Goal: Task Accomplishment & Management: Complete application form

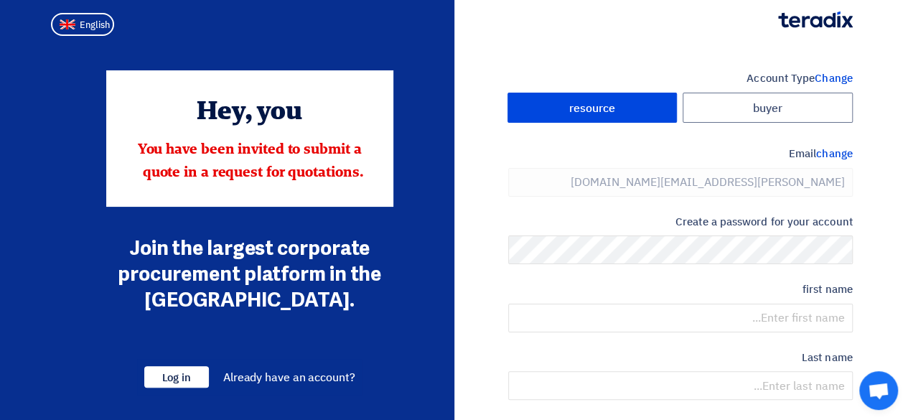
type input "[PHONE_NUMBER]"
click at [74, 31] on button "English" at bounding box center [82, 24] width 63 height 23
type input "Register"
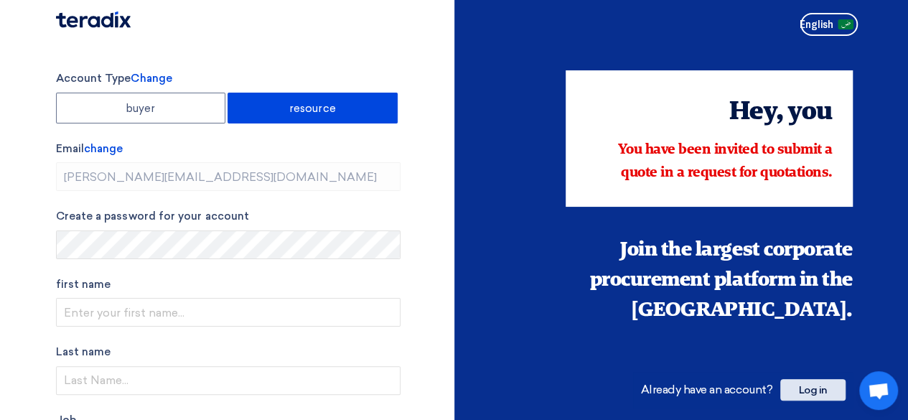
click at [803, 397] on span "Log in" at bounding box center [812, 390] width 65 height 22
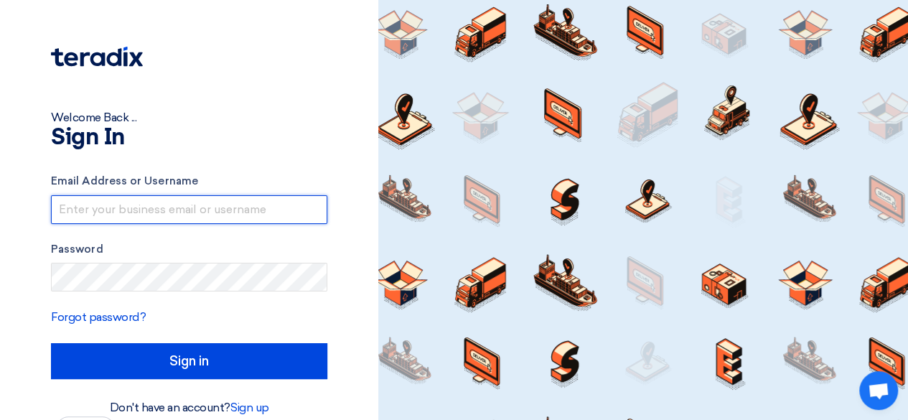
click at [102, 220] on input "text" at bounding box center [189, 209] width 276 height 29
type input "[PERSON_NAME][EMAIL_ADDRESS][DOMAIN_NAME]"
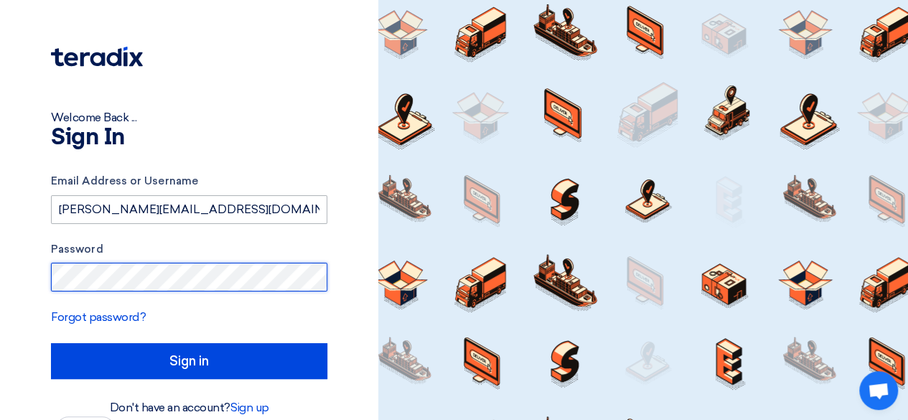
click at [51, 343] on input "Sign in" at bounding box center [189, 361] width 276 height 36
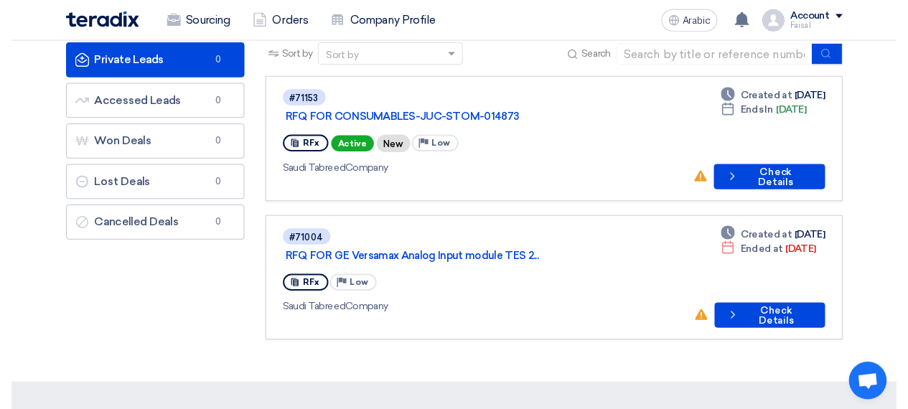
scroll to position [86, 0]
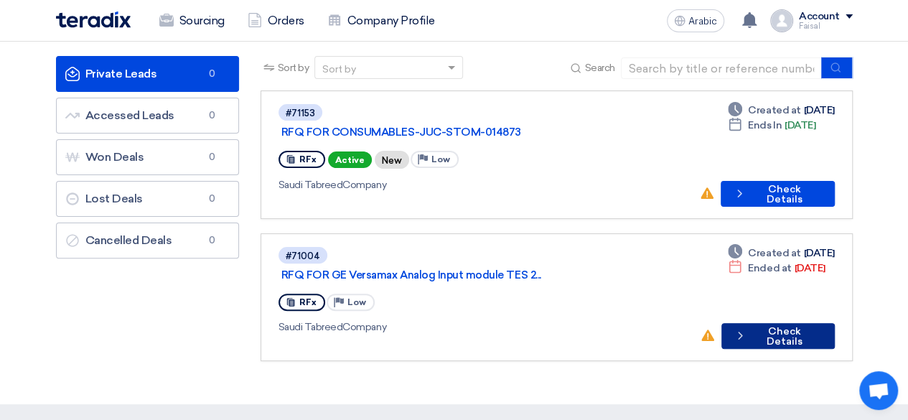
click at [761, 323] on button "Check details Check Details" at bounding box center [777, 336] width 113 height 26
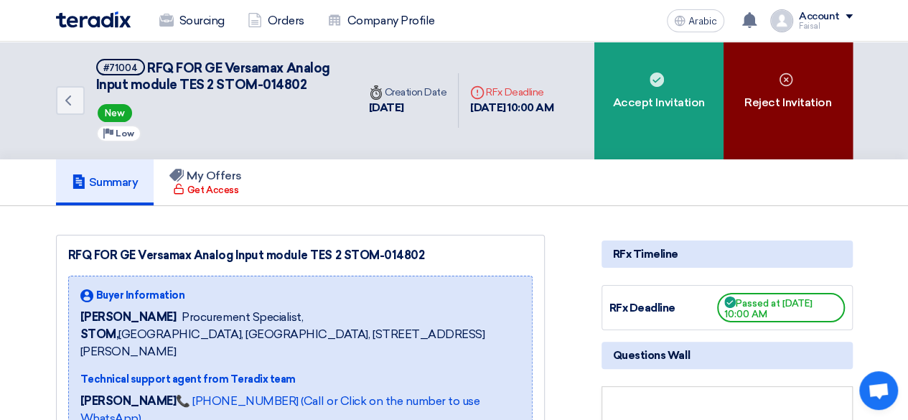
click at [779, 94] on font "Reject Invitation" at bounding box center [787, 102] width 87 height 17
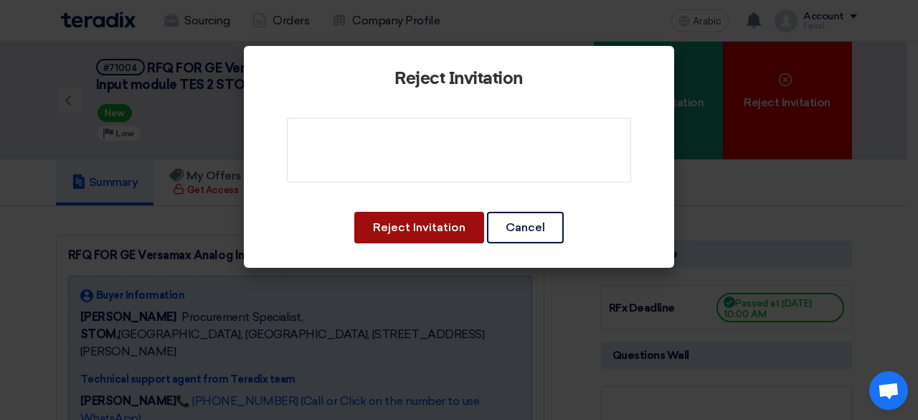
click at [402, 221] on font "Reject Invitation" at bounding box center [419, 227] width 93 height 14
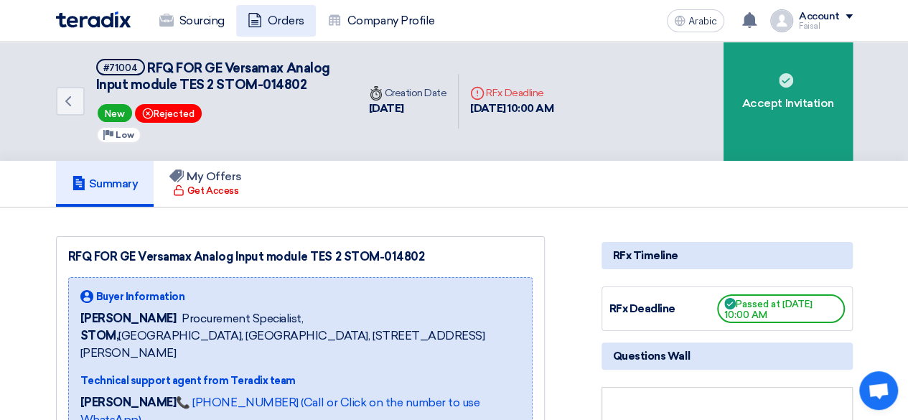
click at [270, 29] on font "Orders" at bounding box center [286, 20] width 37 height 17
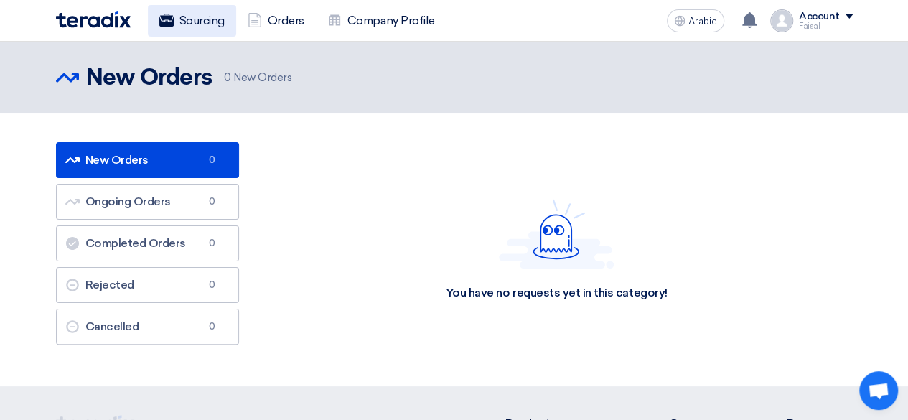
click at [202, 25] on font "Sourcing" at bounding box center [201, 21] width 45 height 14
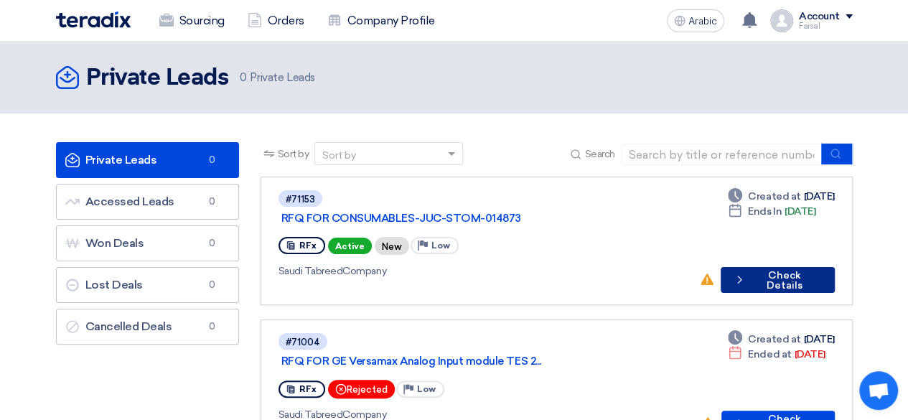
click at [766, 269] on font "Check Details" at bounding box center [784, 280] width 36 height 22
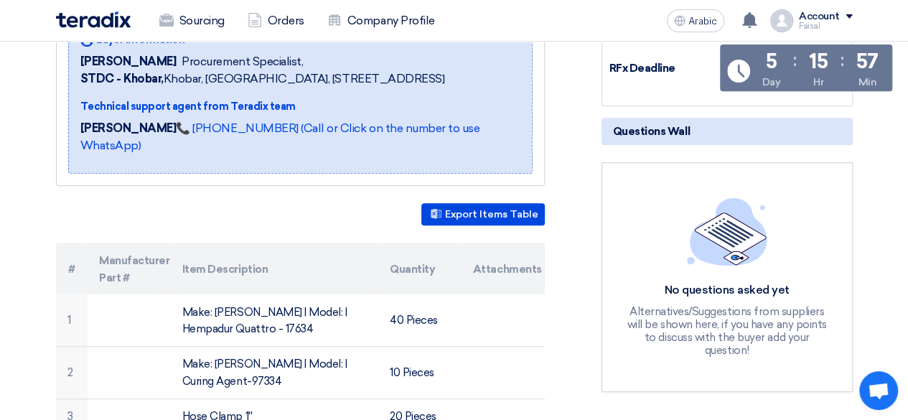
scroll to position [264, 0]
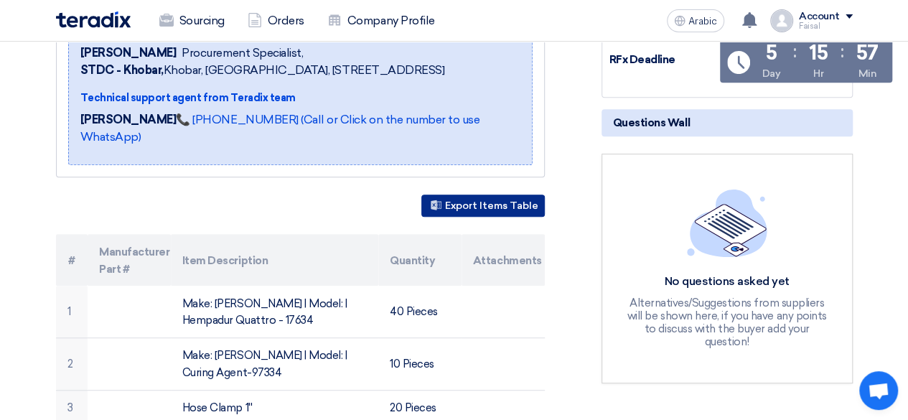
click at [494, 209] on font "Export Items Table" at bounding box center [491, 206] width 93 height 12
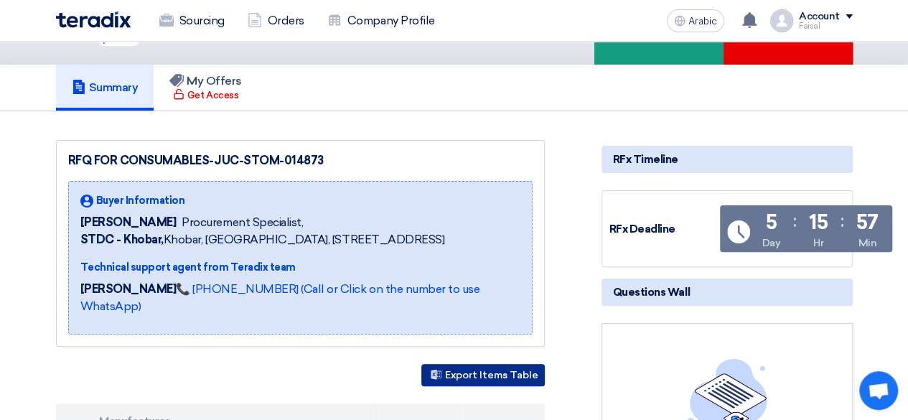
scroll to position [0, 0]
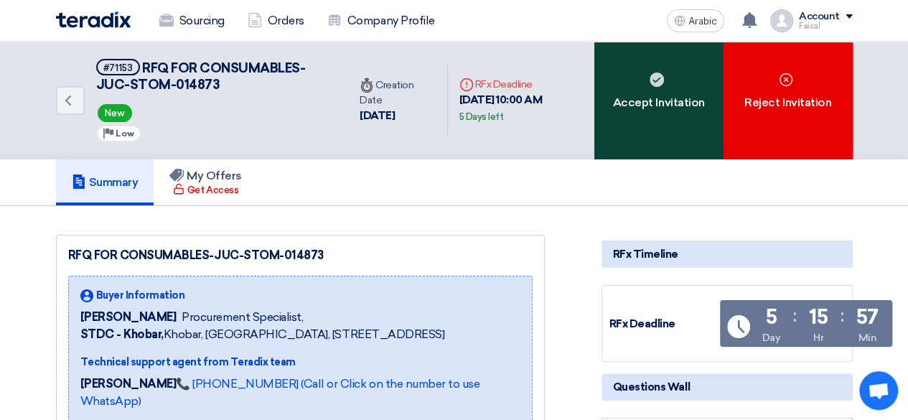
click at [627, 118] on div "Accept Invitation" at bounding box center [658, 101] width 129 height 118
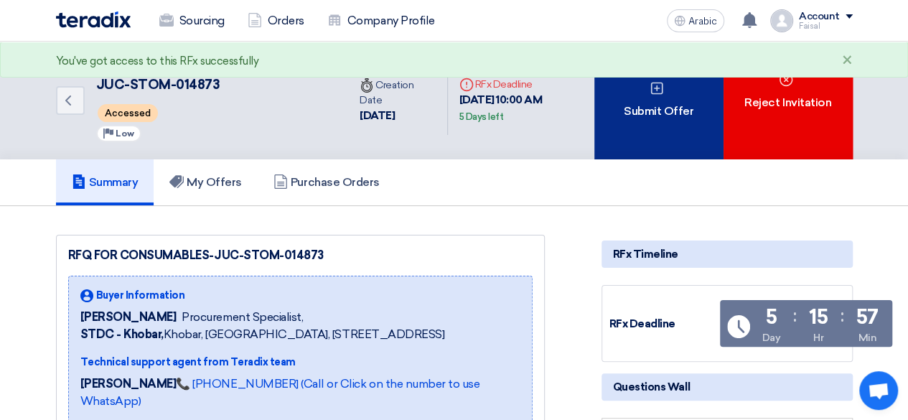
click at [658, 137] on div "Submit Offer" at bounding box center [658, 101] width 129 height 118
